Goal: Task Accomplishment & Management: Use online tool/utility

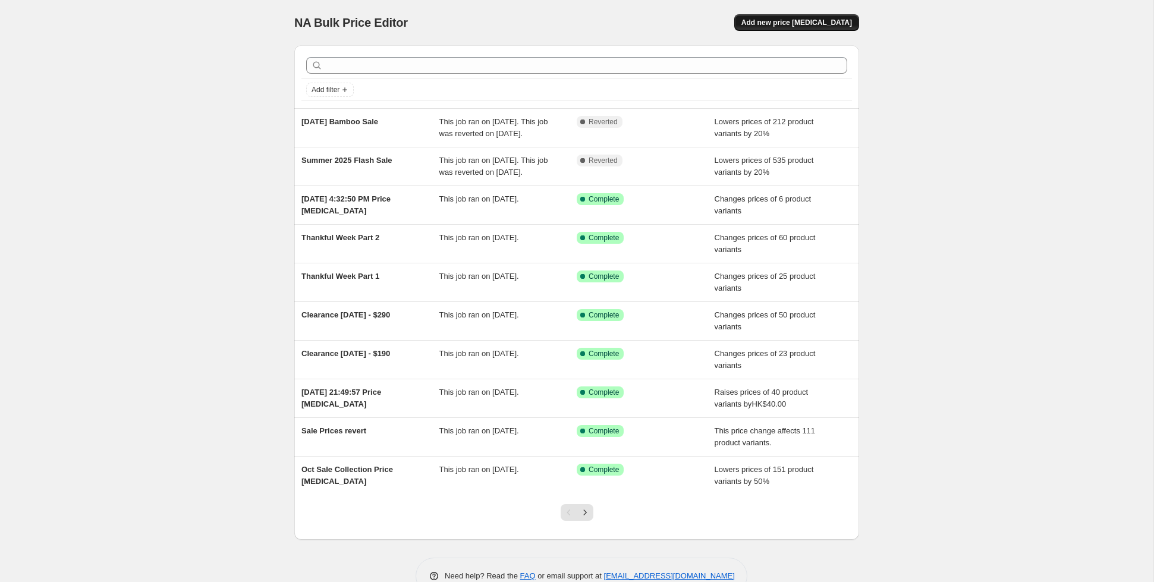
click at [789, 24] on span "Add new price [MEDICAL_DATA]" at bounding box center [796, 23] width 111 height 10
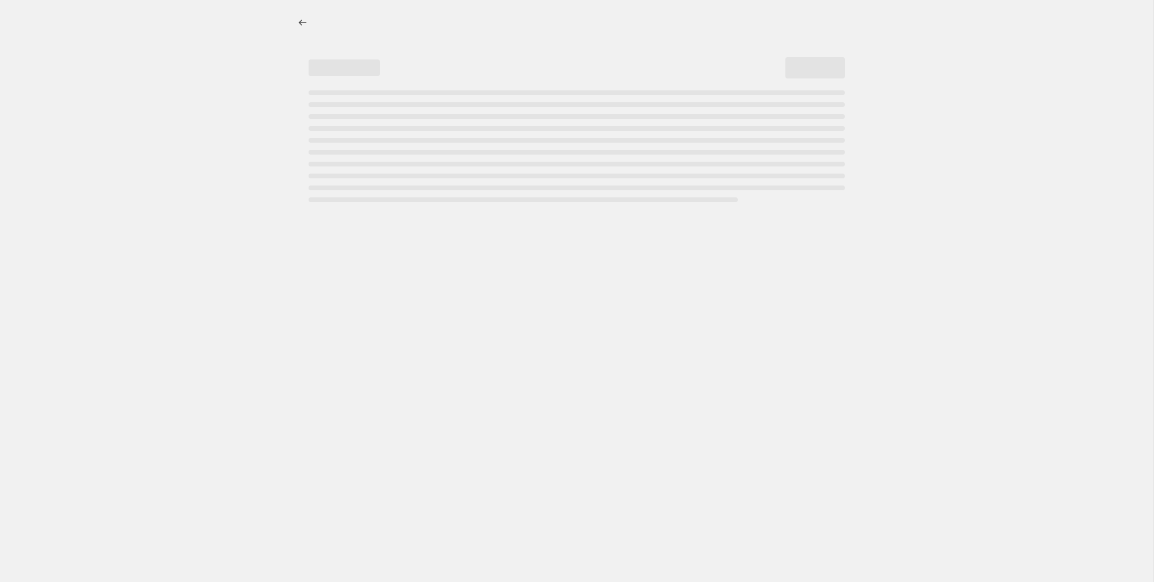
select select "percentage"
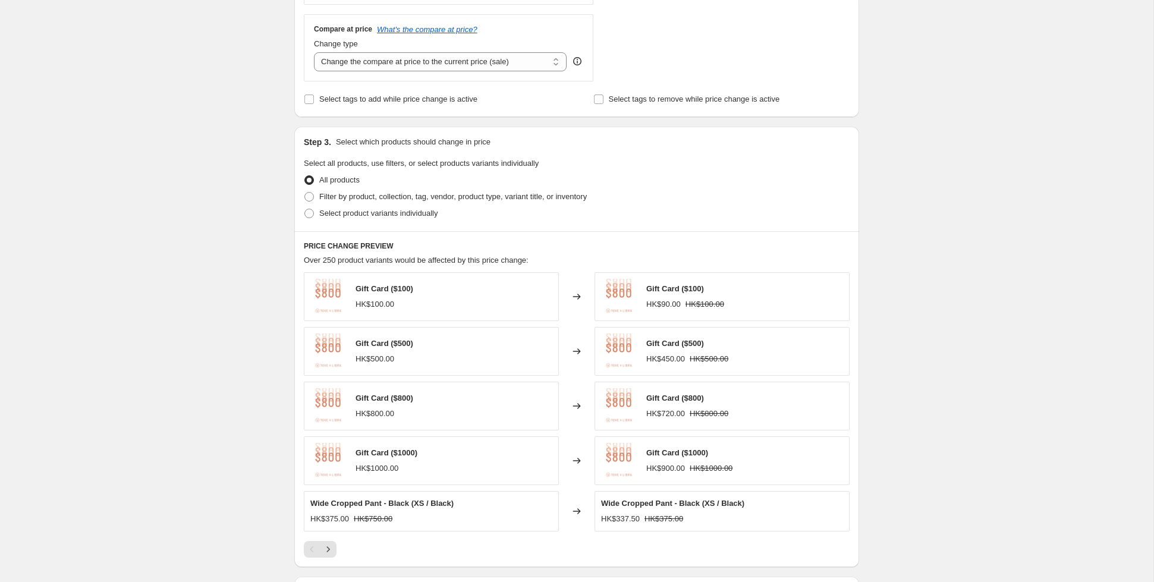
scroll to position [446, 0]
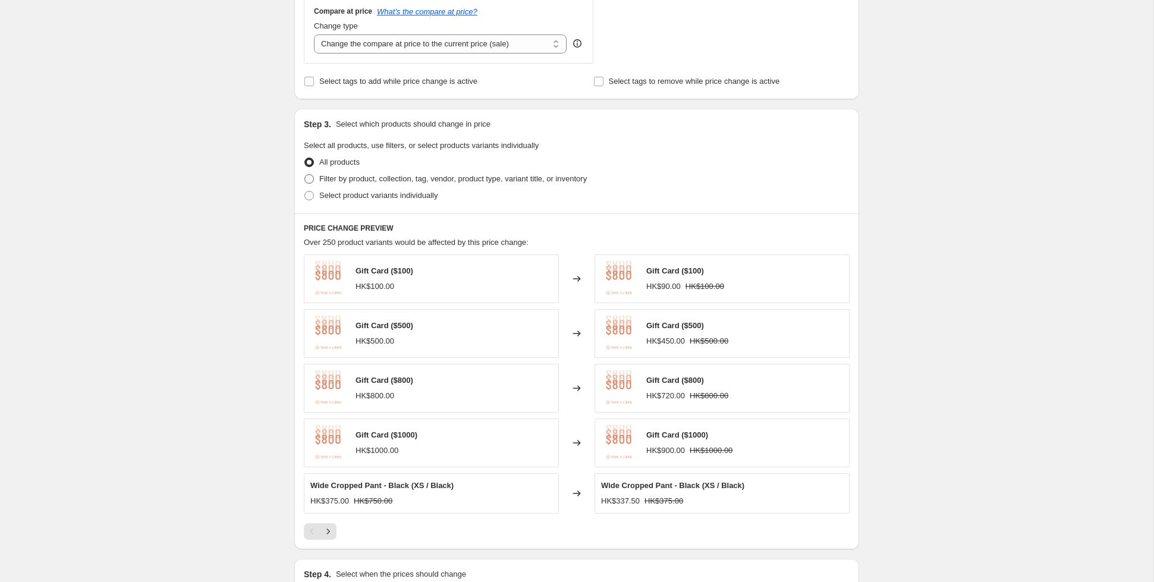
click at [310, 177] on span at bounding box center [309, 179] width 10 height 10
click at [305, 175] on input "Filter by product, collection, tag, vendor, product type, variant title, or inv…" at bounding box center [304, 174] width 1 height 1
radio input "true"
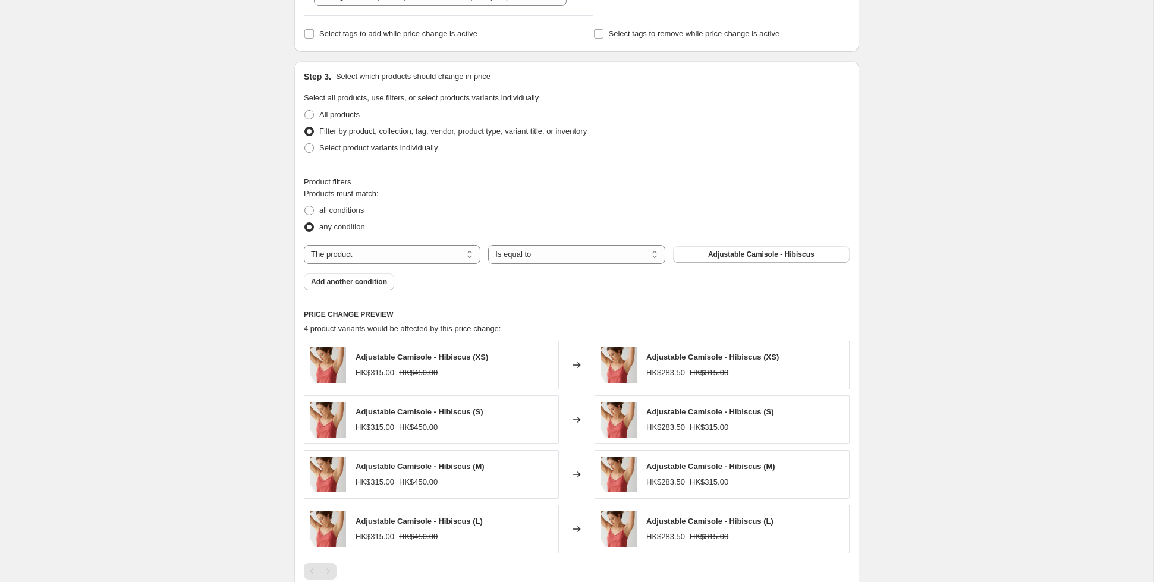
scroll to position [506, 0]
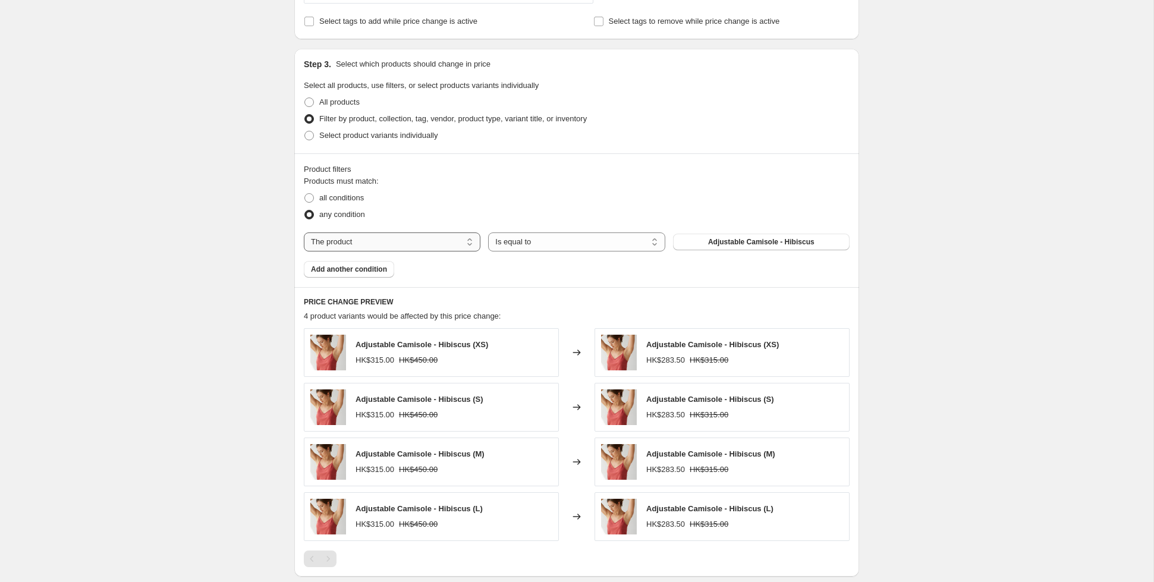
click at [352, 240] on select "The product The product's collection The product's tag The product's vendor The…" at bounding box center [392, 241] width 177 height 19
select select "collection"
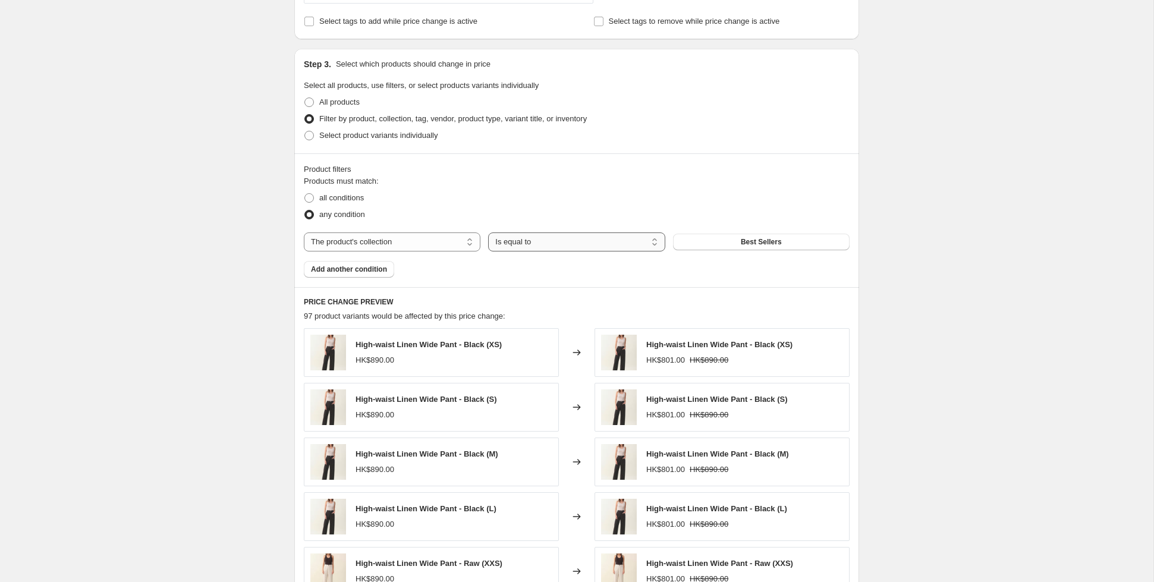
click at [531, 238] on select "Is equal to Is not equal to" at bounding box center [576, 241] width 177 height 19
select select "not_equal"
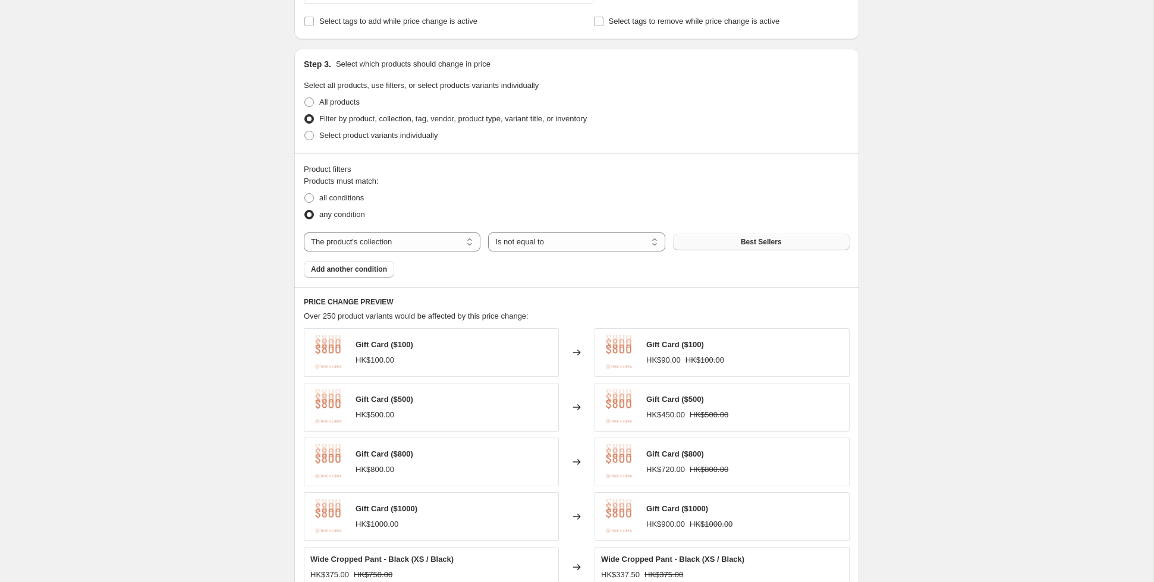
click at [760, 241] on span "Best Sellers" at bounding box center [761, 242] width 41 height 10
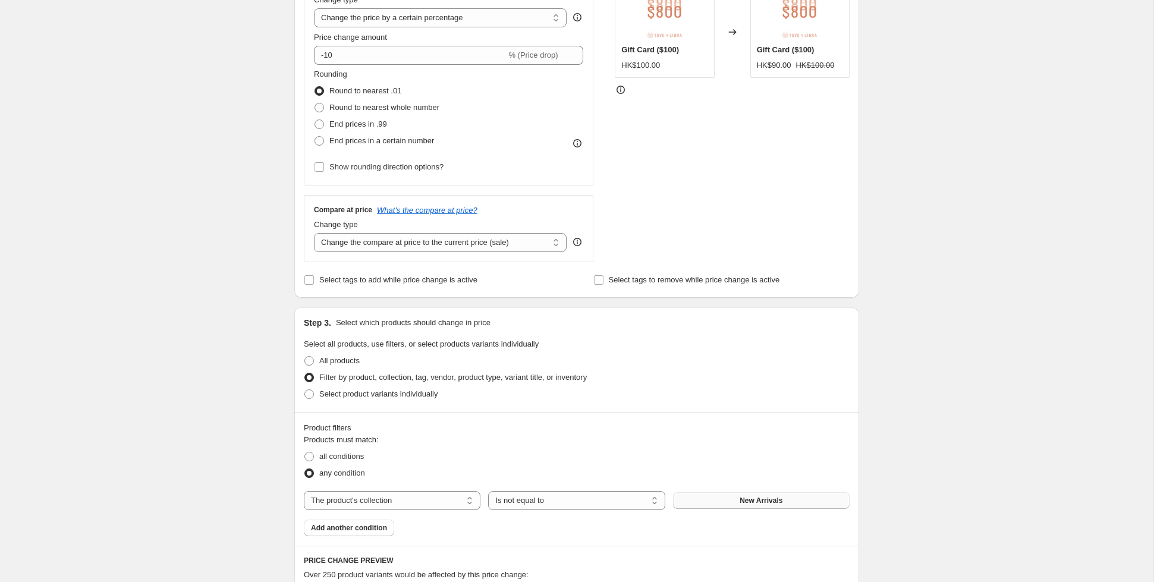
scroll to position [212, 0]
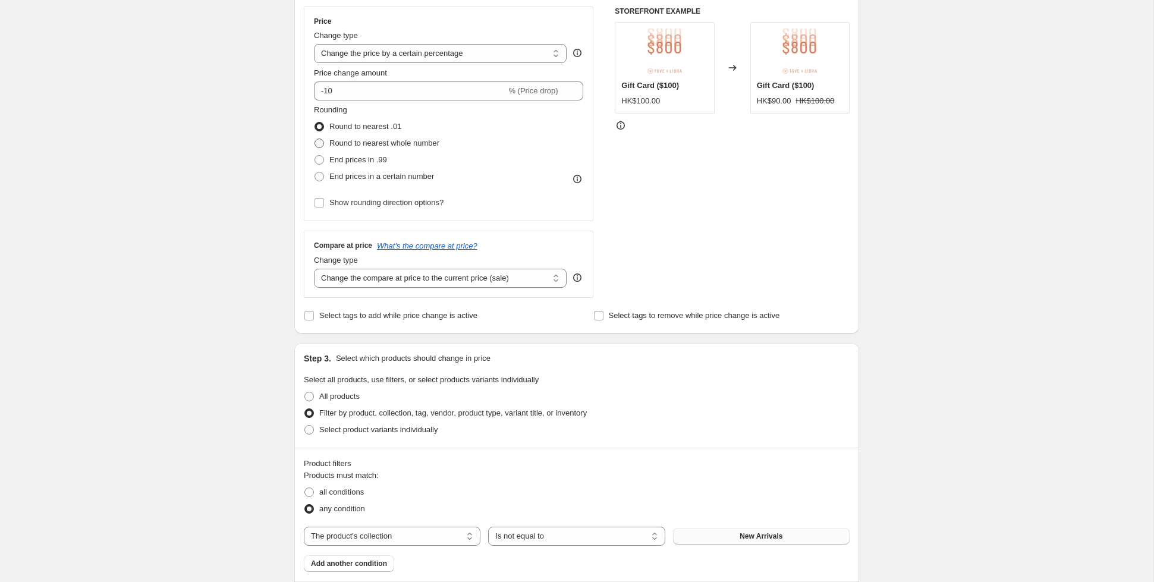
click at [358, 144] on span "Round to nearest whole number" at bounding box center [384, 142] width 110 height 9
click at [315, 139] on input "Round to nearest whole number" at bounding box center [314, 138] width 1 height 1
radio input "true"
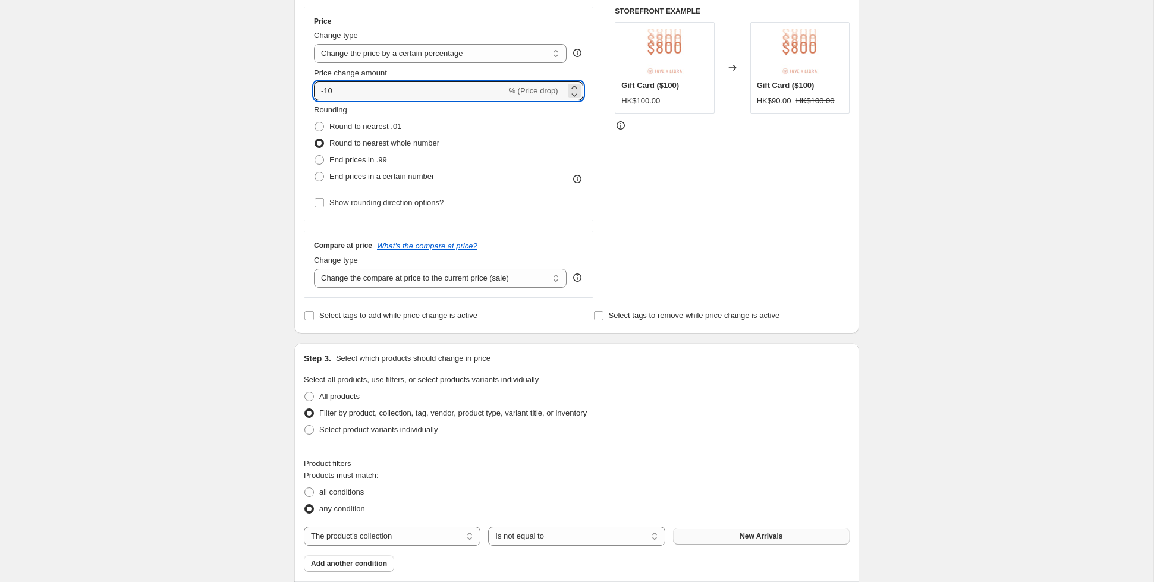
drag, startPoint x: 351, startPoint y: 87, endPoint x: 312, endPoint y: 86, distance: 38.7
click at [312, 86] on div "Price Change type Change the price to a certain amount Change the price by a ce…" at bounding box center [448, 114] width 289 height 215
type input "-20"
click at [927, 210] on div "Create new price [MEDICAL_DATA]. This page is ready Create new price [MEDICAL_D…" at bounding box center [576, 445] width 1153 height 1314
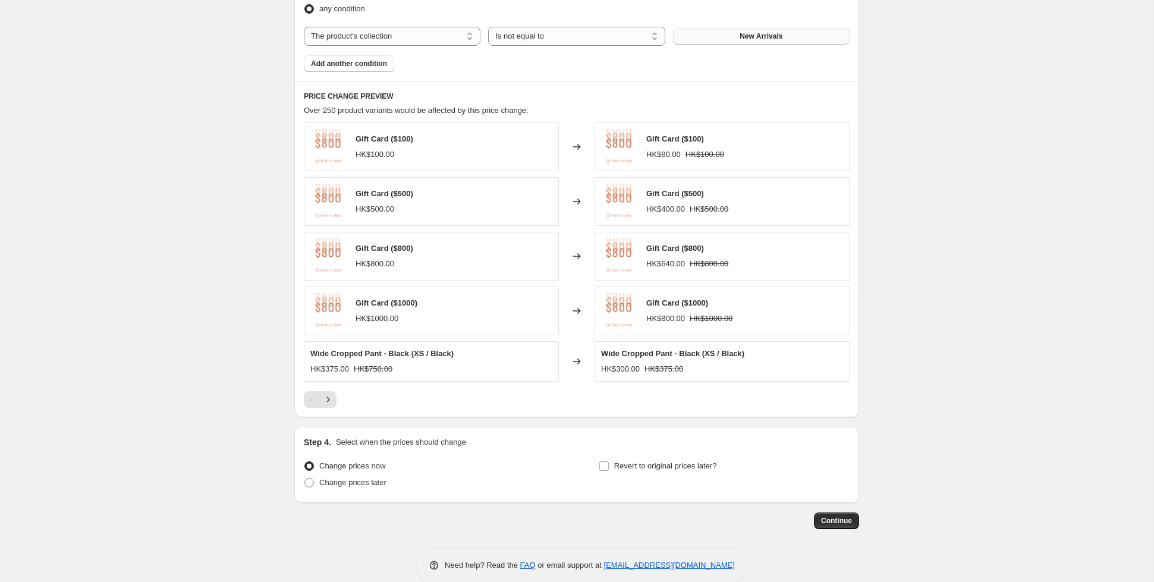
scroll to position [729, 0]
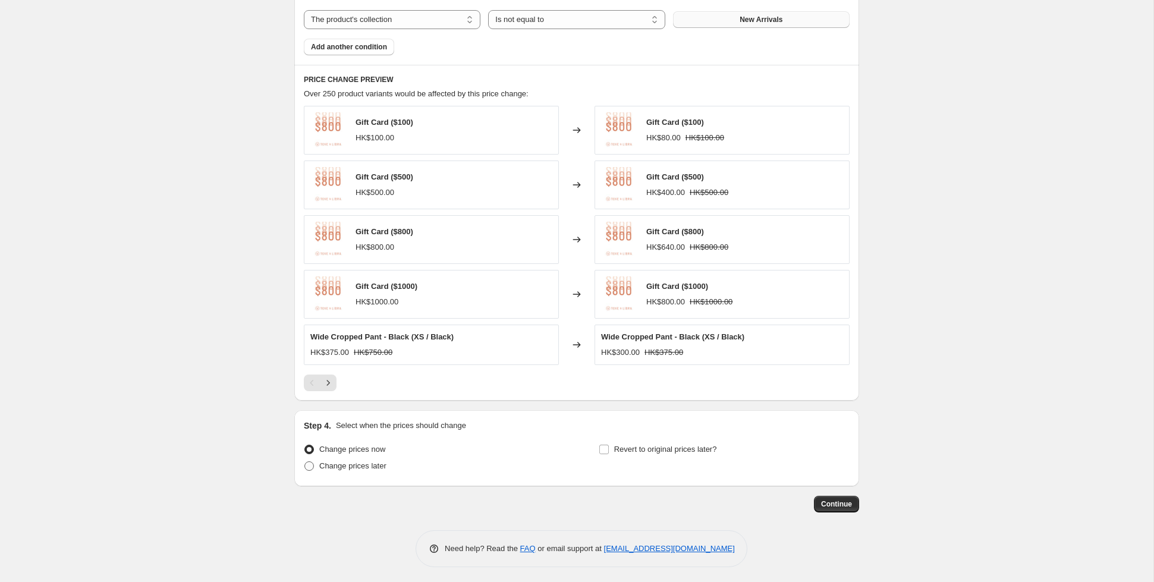
click at [313, 467] on span at bounding box center [309, 466] width 10 height 10
click at [305, 462] on input "Change prices later" at bounding box center [304, 461] width 1 height 1
radio input "true"
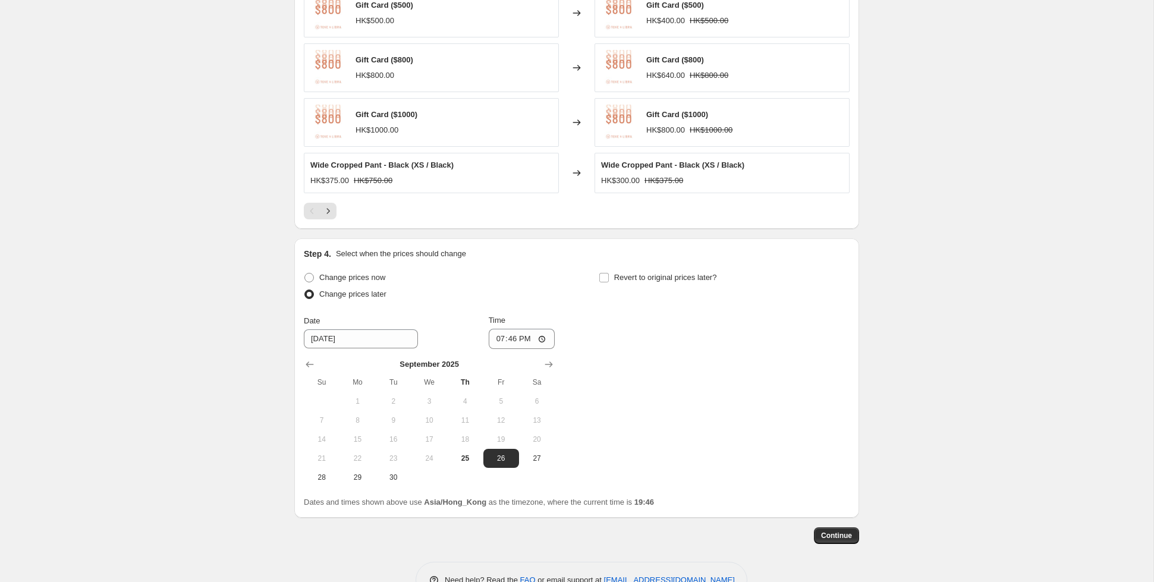
scroll to position [932, 0]
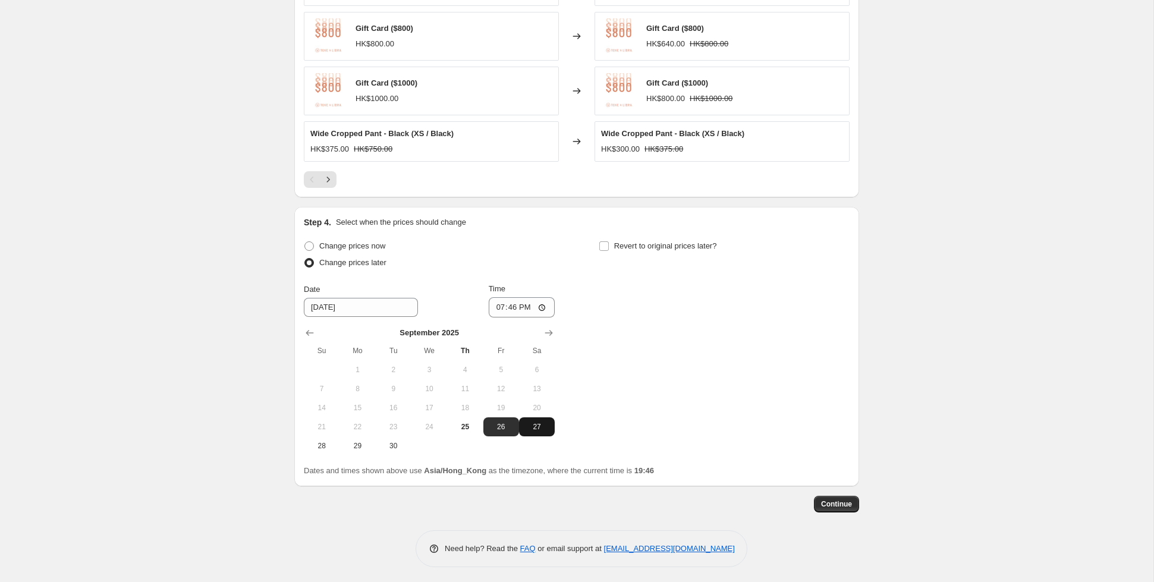
click at [537, 426] on span "27" at bounding box center [537, 427] width 26 height 10
type input "[DATE]"
click at [516, 306] on input "19:46" at bounding box center [522, 307] width 67 height 20
type input "00:01"
click at [834, 501] on span "Continue" at bounding box center [836, 504] width 31 height 10
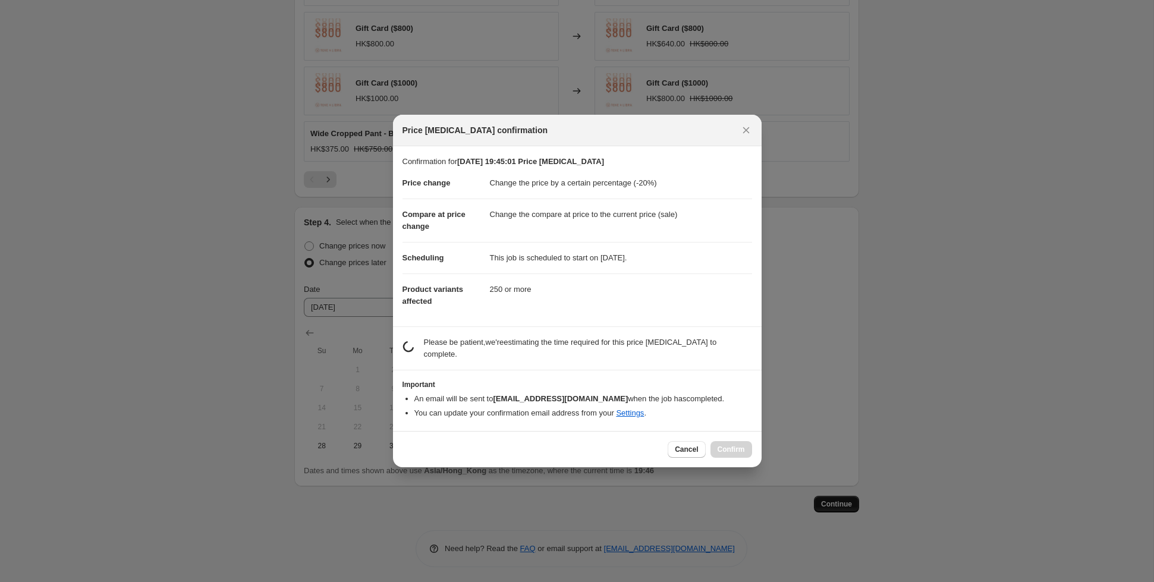
scroll to position [0, 0]
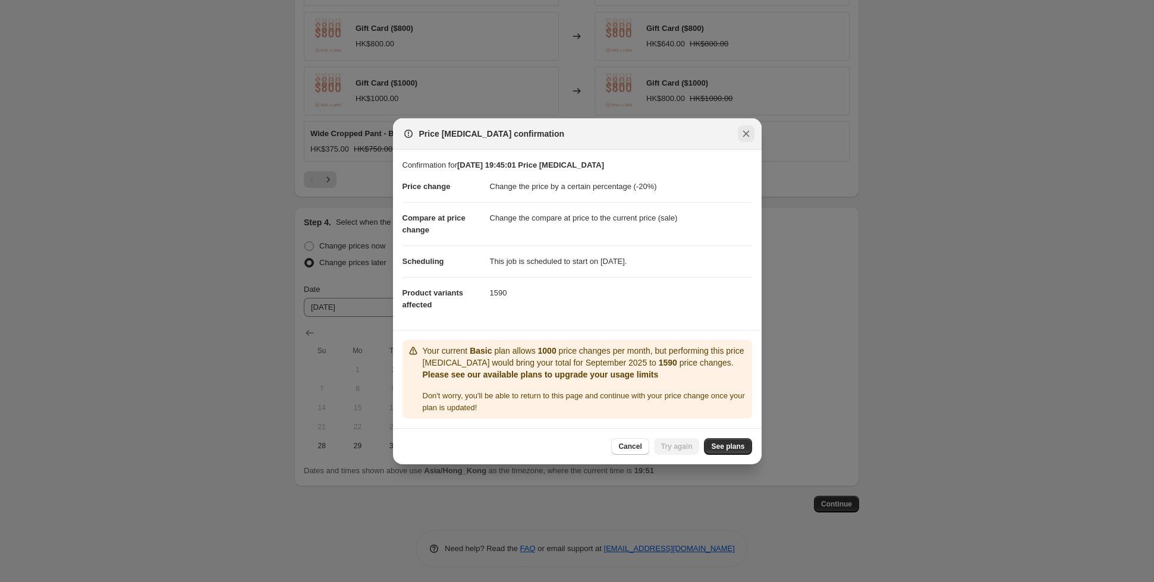
click at [741, 130] on icon "Close" at bounding box center [746, 134] width 12 height 12
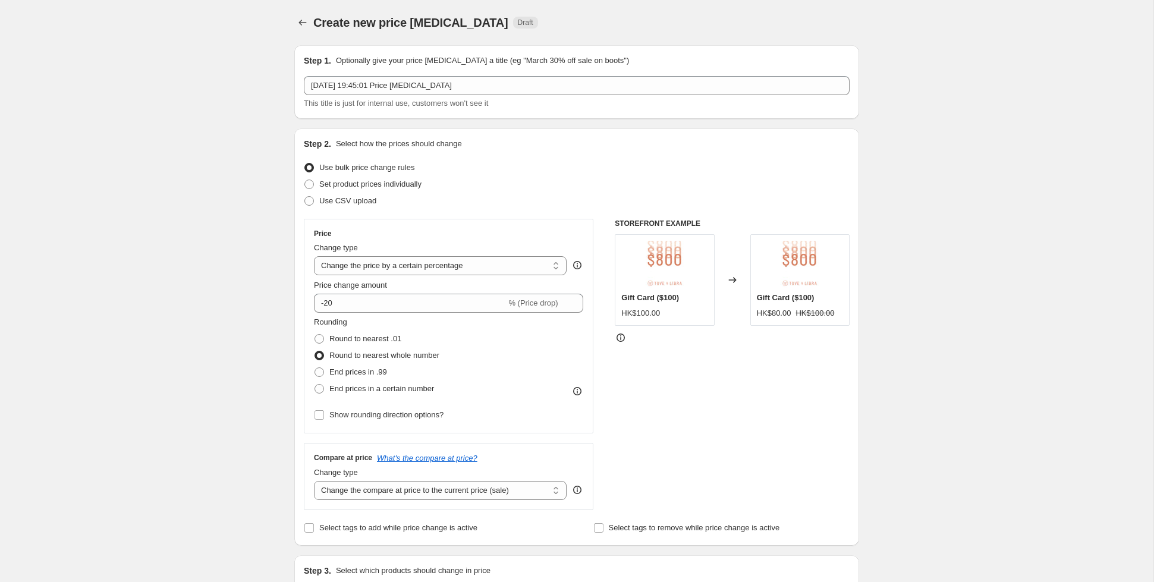
scroll to position [932, 0]
